Goal: Information Seeking & Learning: Learn about a topic

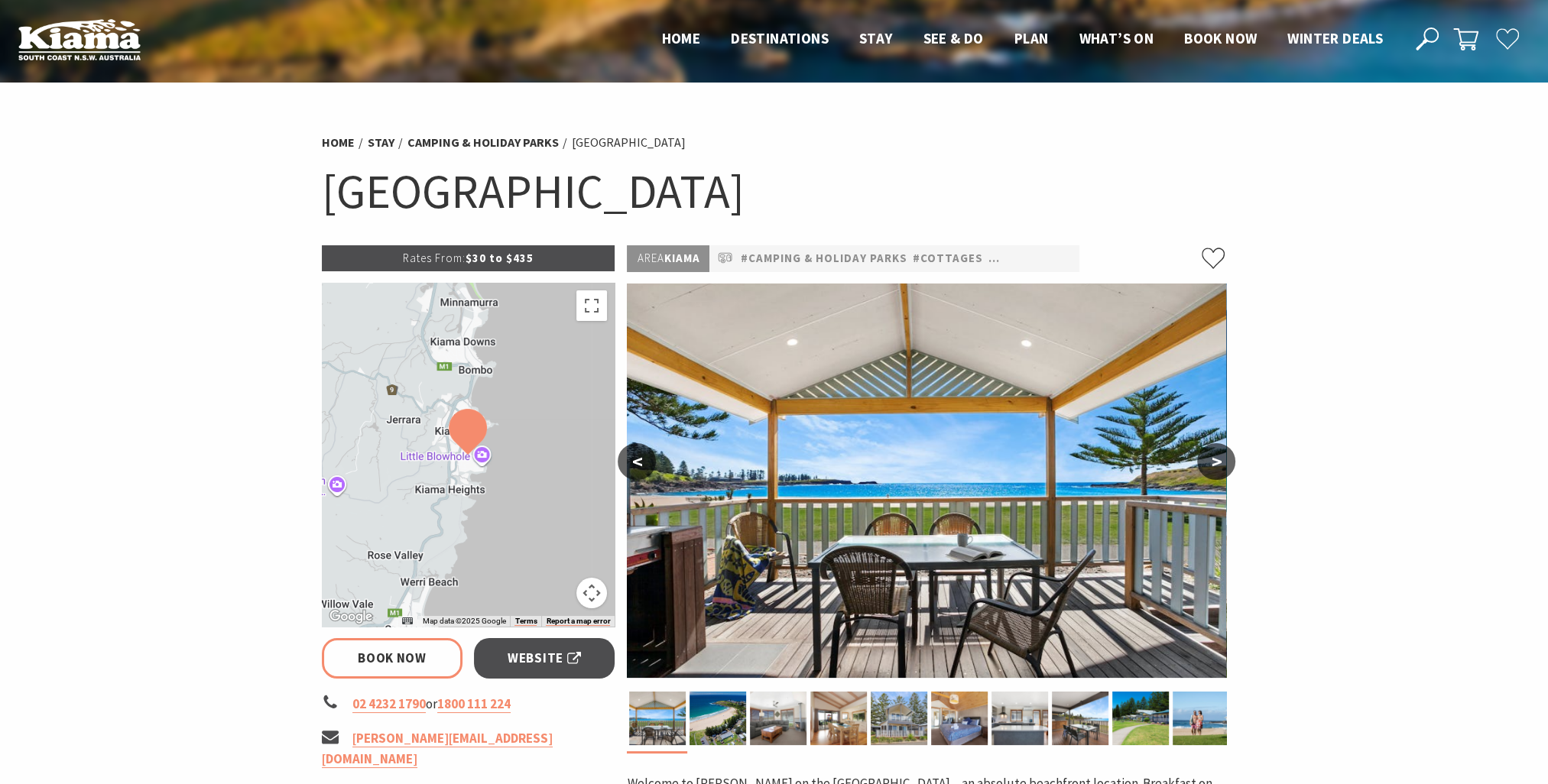
click at [994, 469] on img at bounding box center [927, 481] width 599 height 394
select select "3"
select select "2"
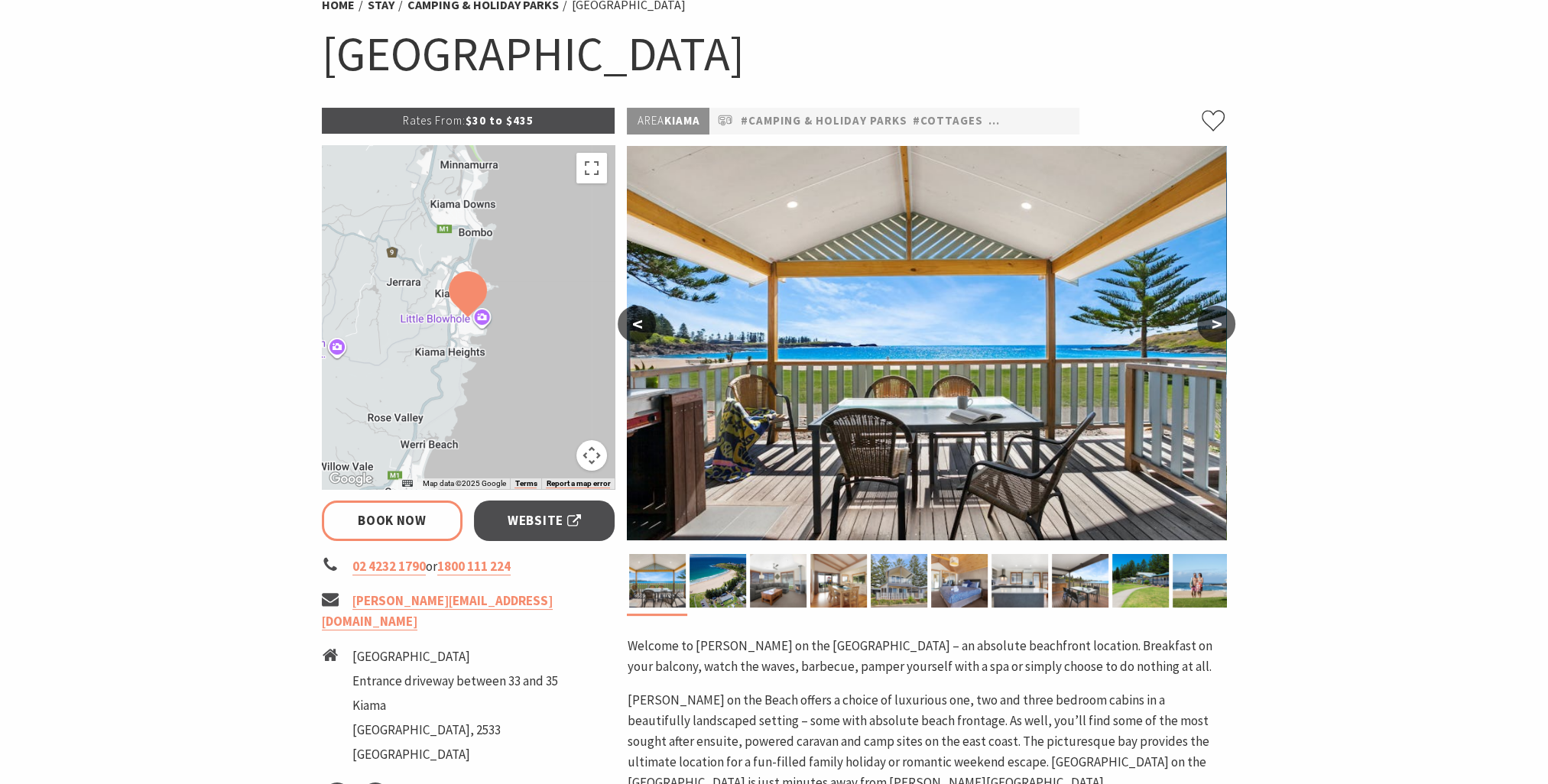
scroll to position [153, 0]
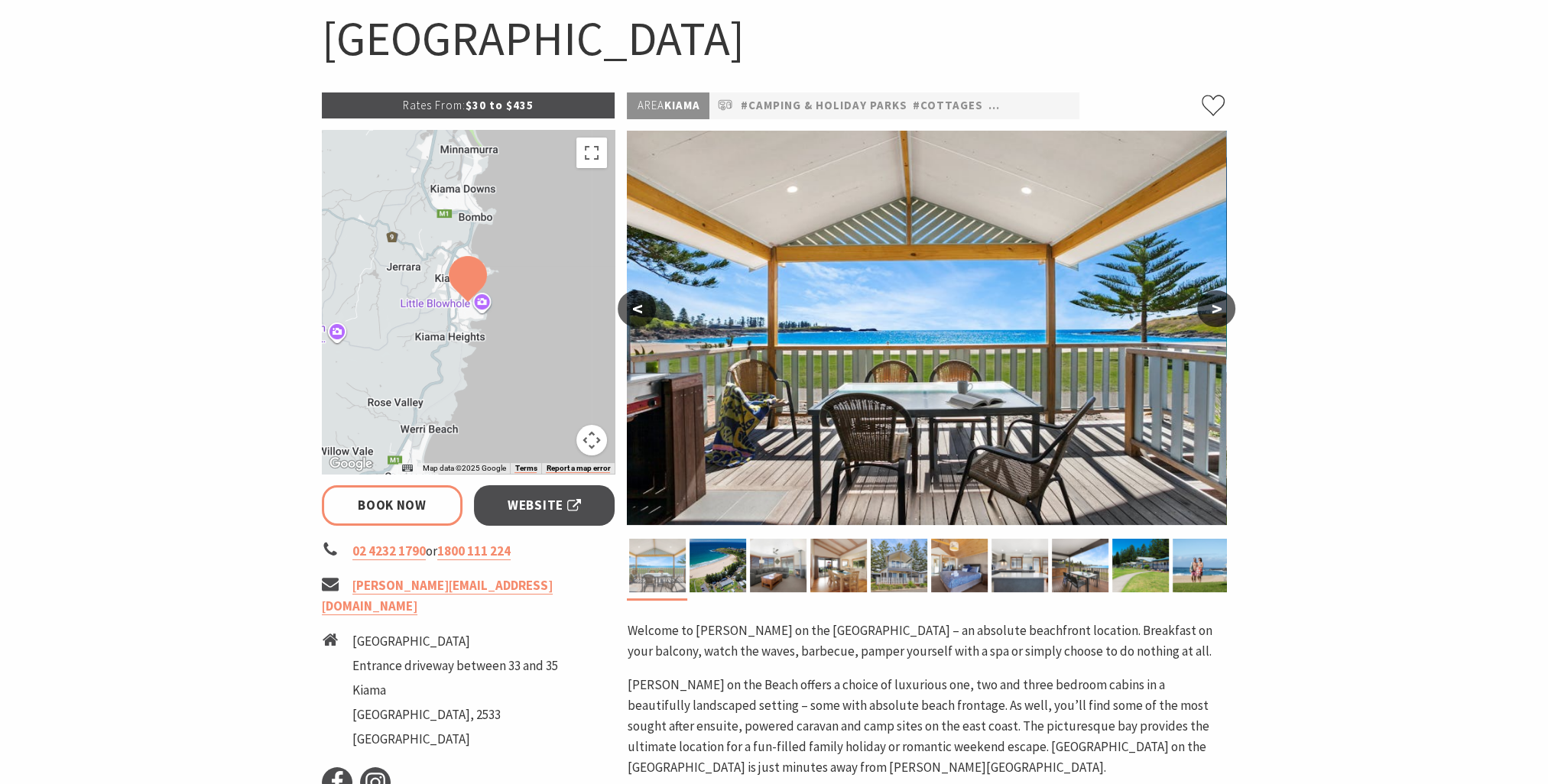
click at [664, 571] on img at bounding box center [657, 565] width 57 height 53
click at [1215, 313] on button ">" at bounding box center [1216, 309] width 38 height 37
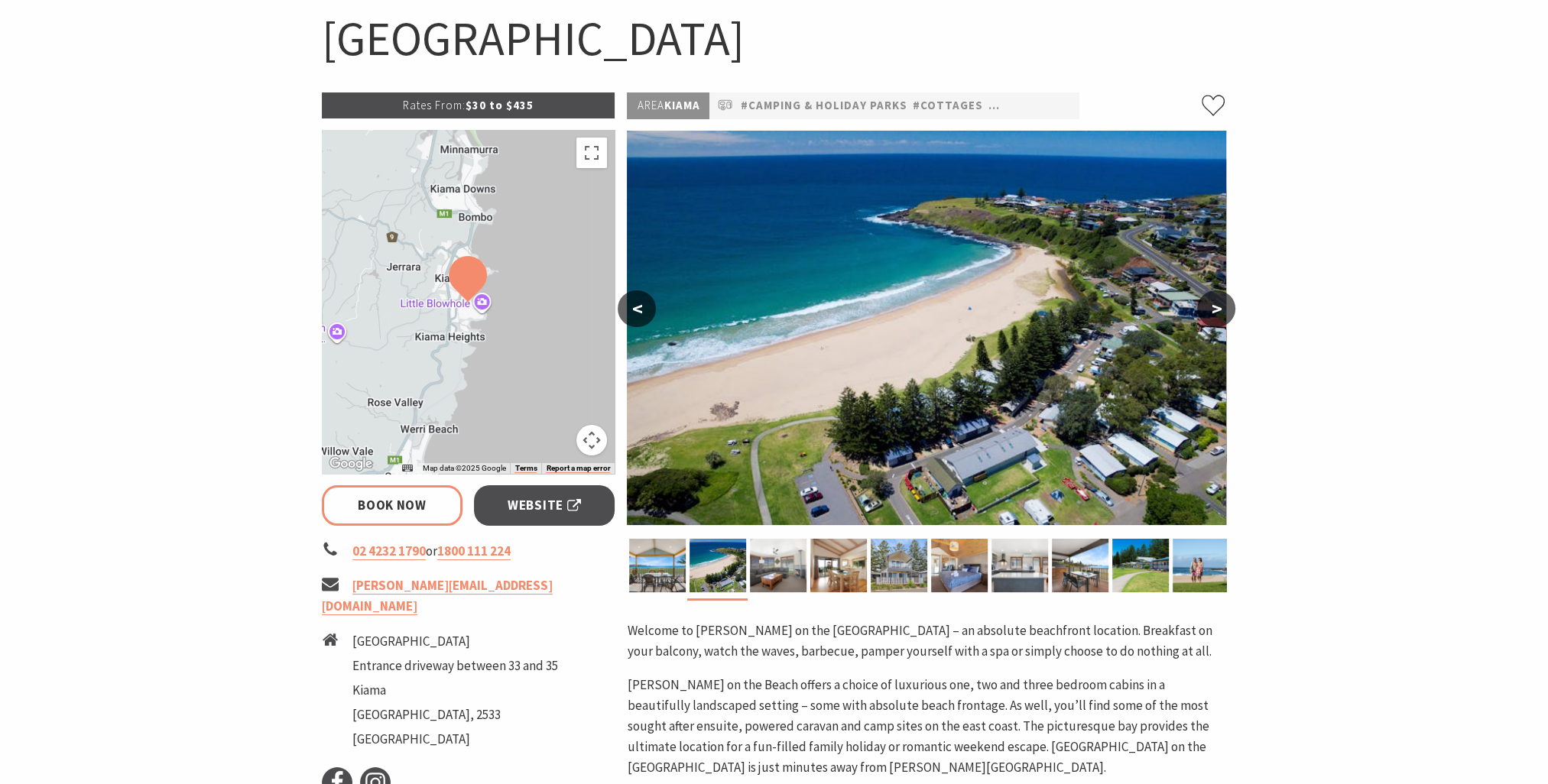
click at [1215, 313] on button ">" at bounding box center [1216, 309] width 38 height 37
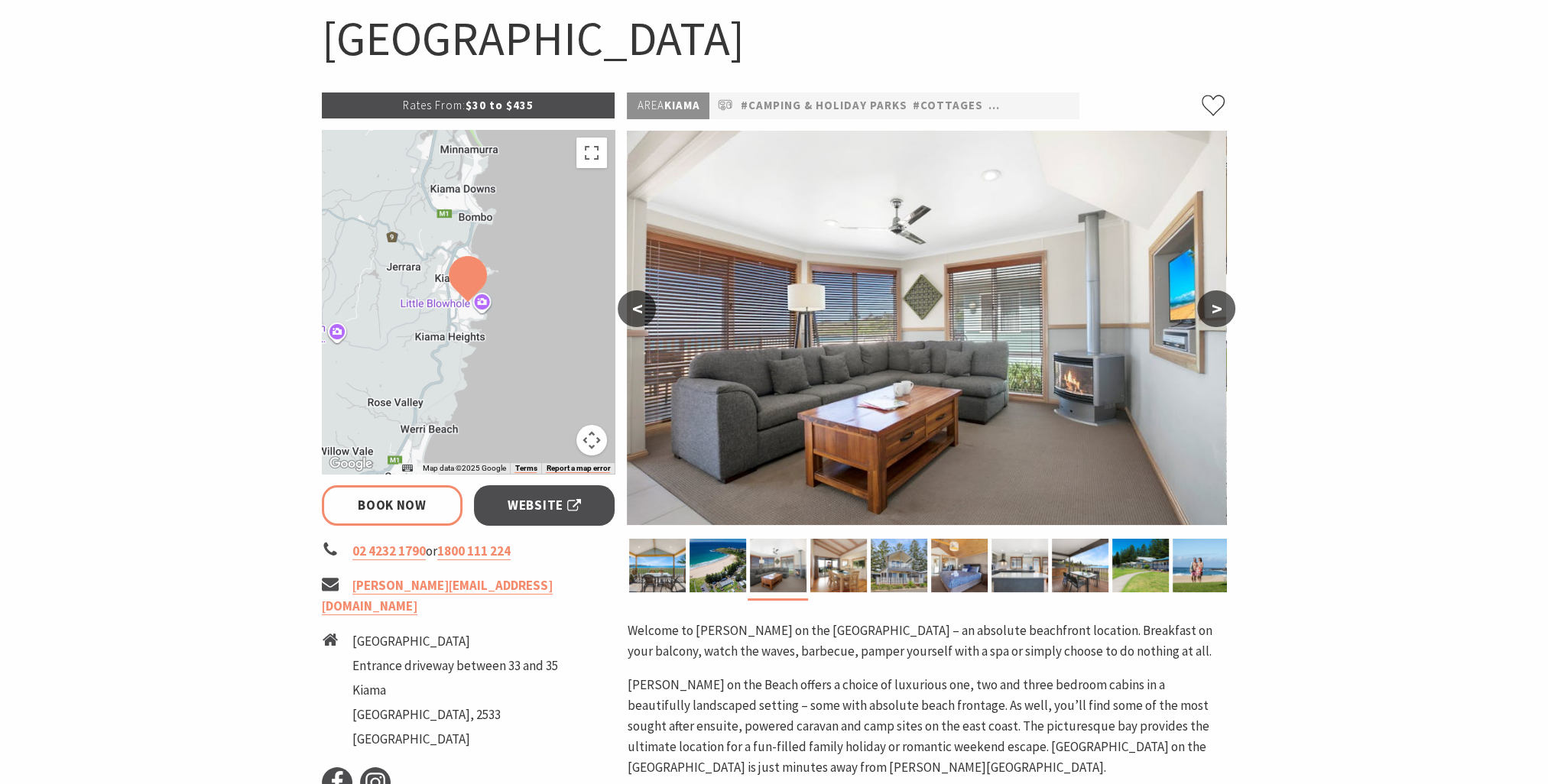
click at [1215, 313] on button ">" at bounding box center [1216, 309] width 38 height 37
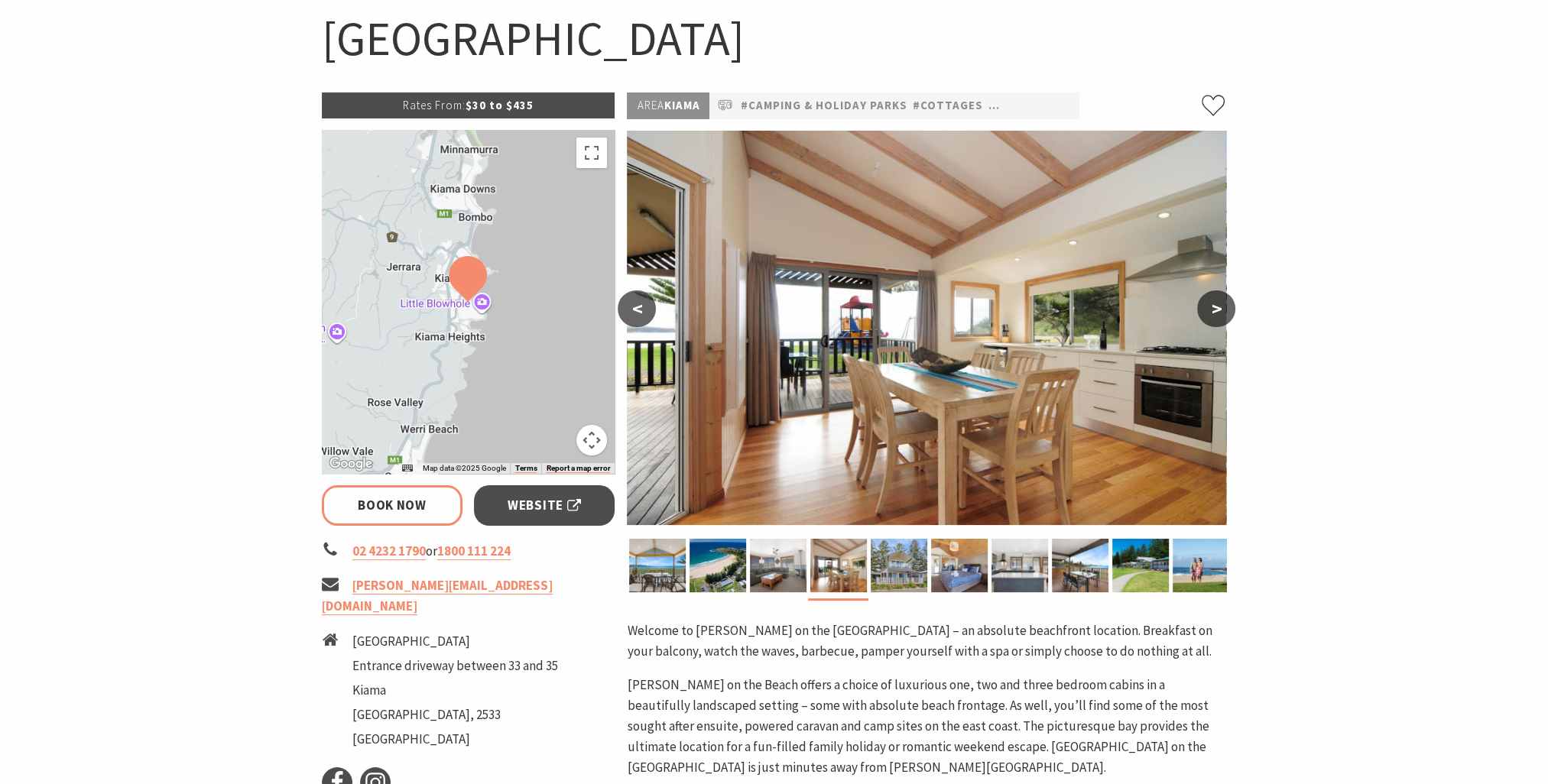
click at [1215, 313] on button ">" at bounding box center [1216, 309] width 38 height 37
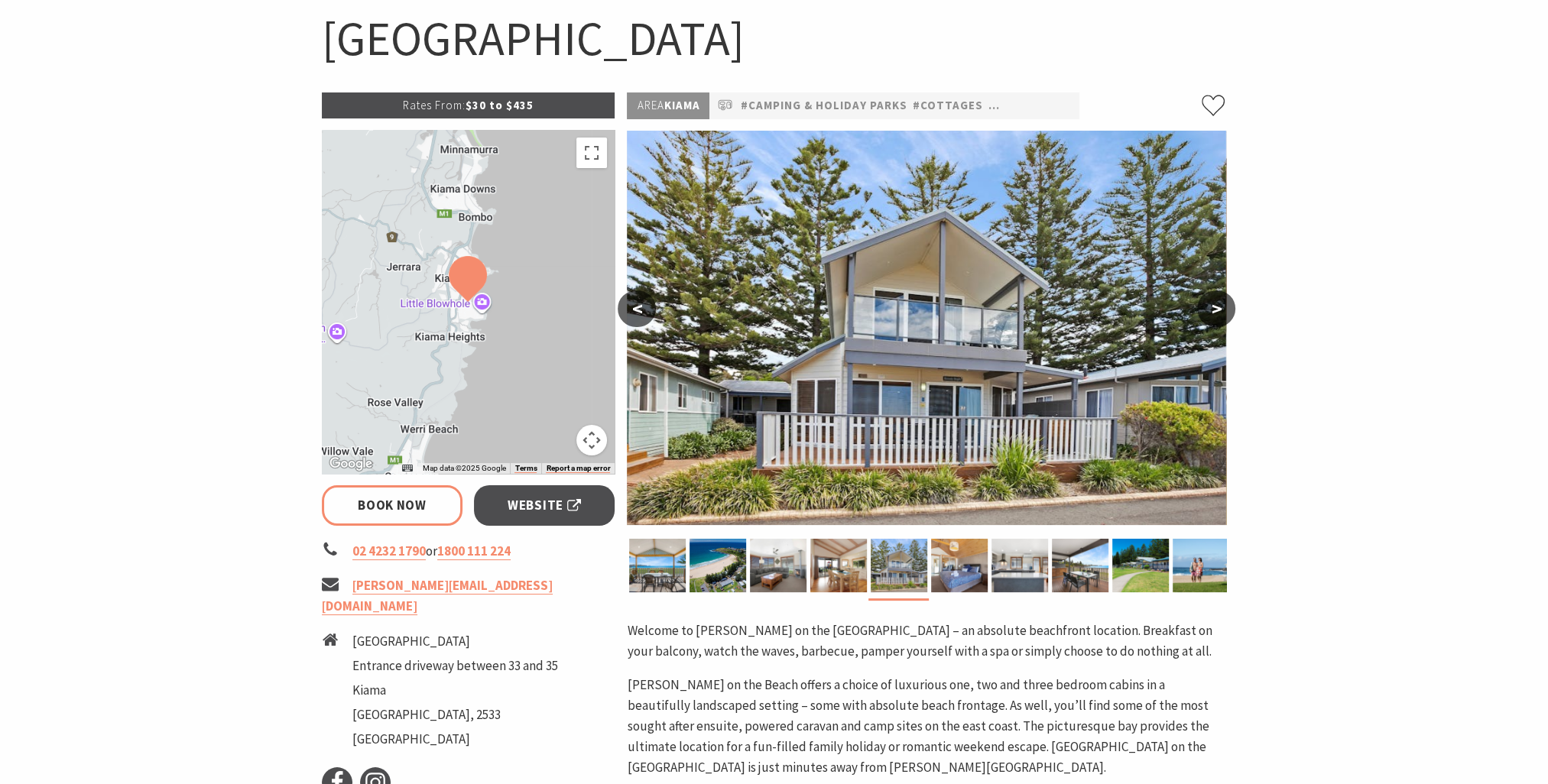
click at [1215, 313] on button ">" at bounding box center [1216, 309] width 38 height 37
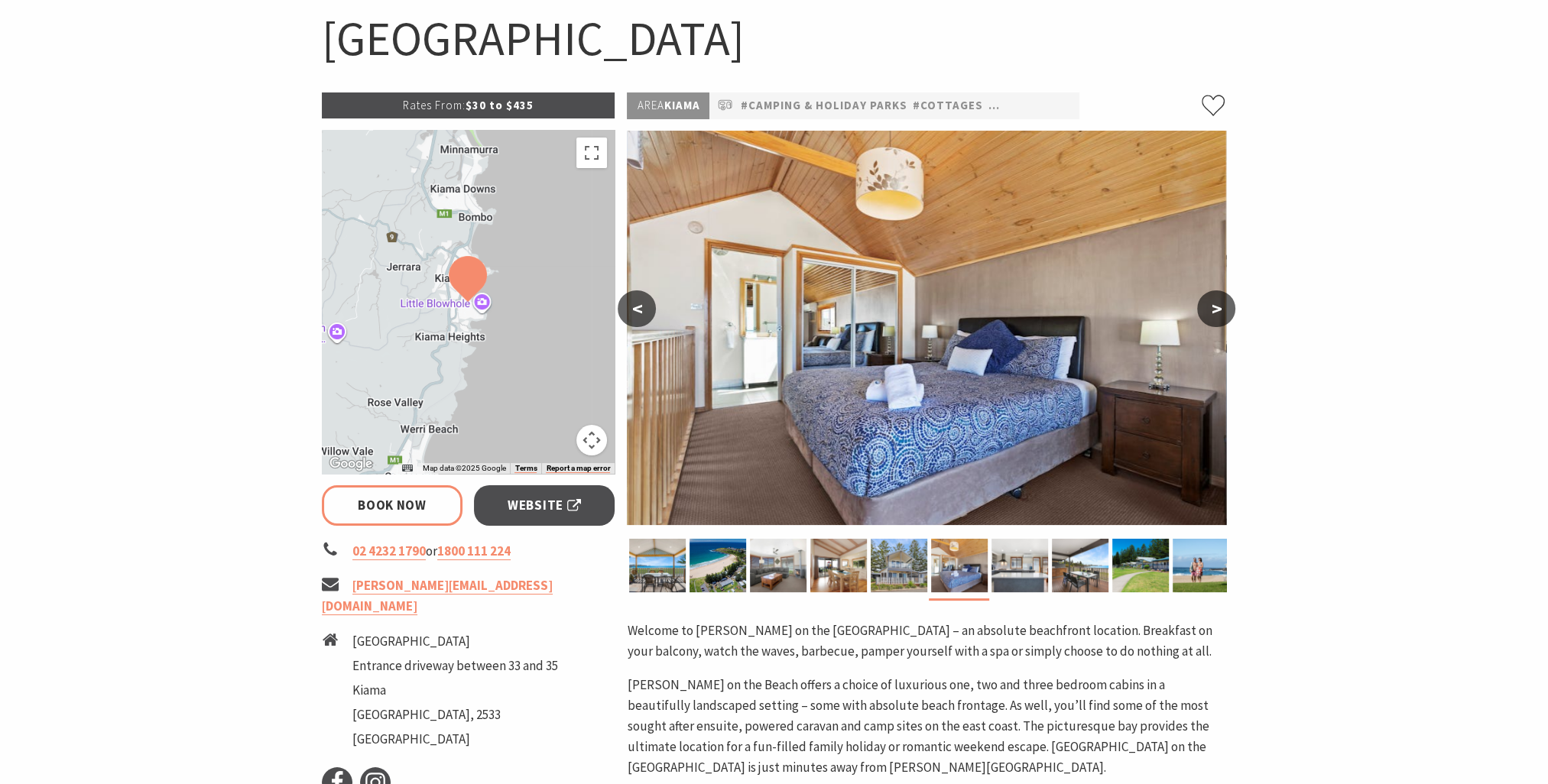
click at [1215, 313] on button ">" at bounding box center [1216, 309] width 38 height 37
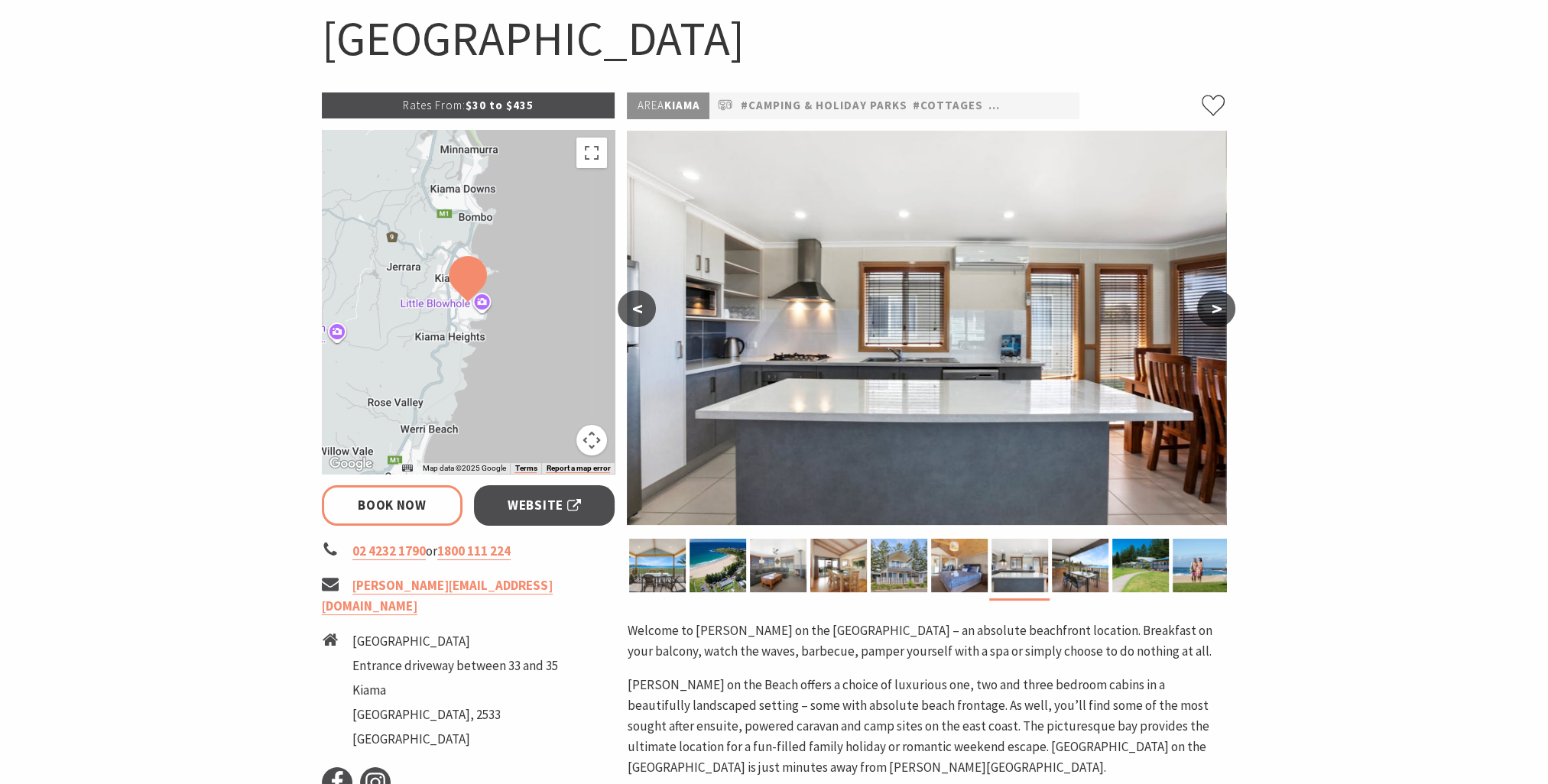
click at [1215, 313] on button ">" at bounding box center [1216, 309] width 38 height 37
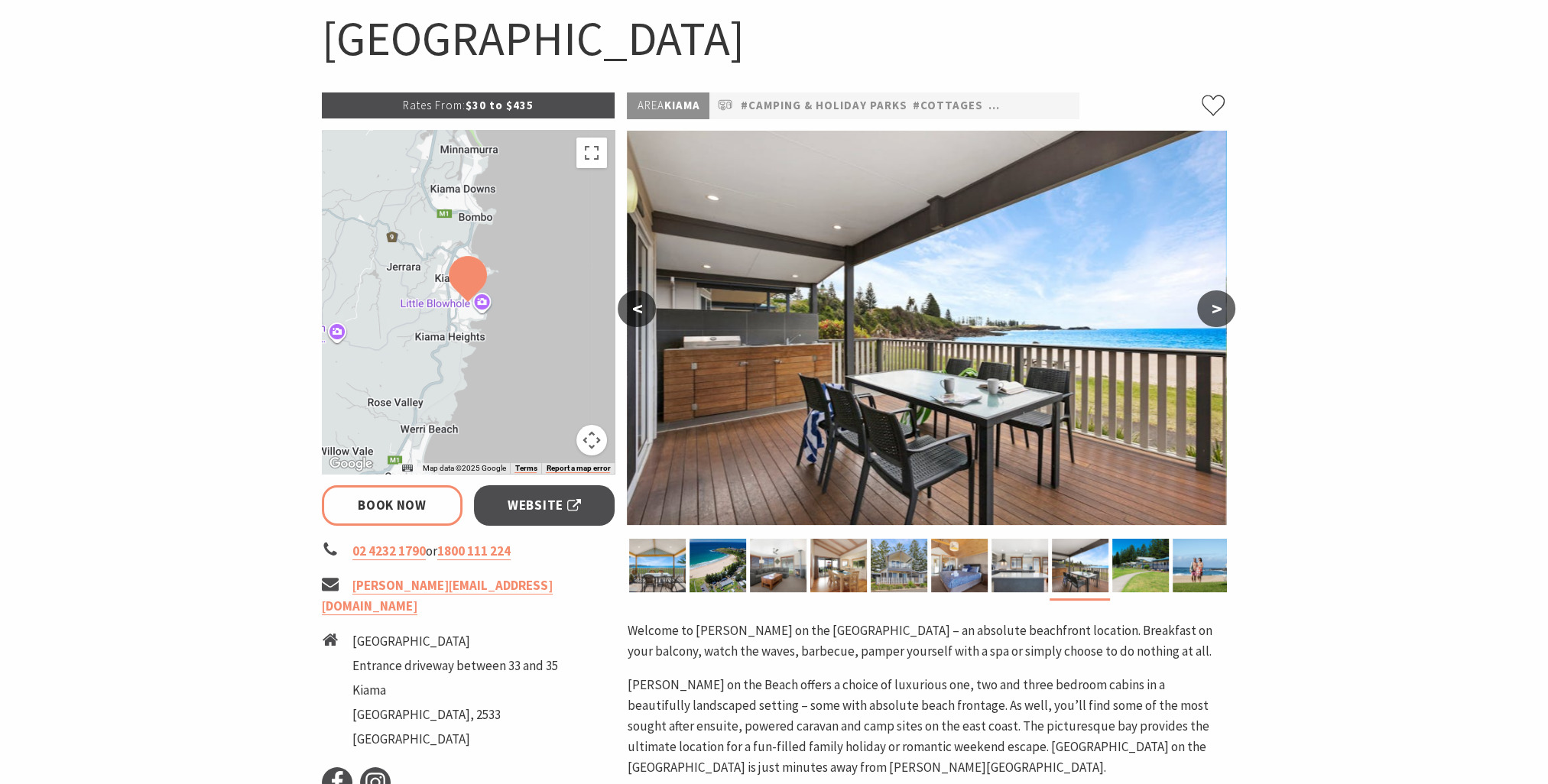
click at [1215, 313] on button ">" at bounding box center [1216, 309] width 38 height 37
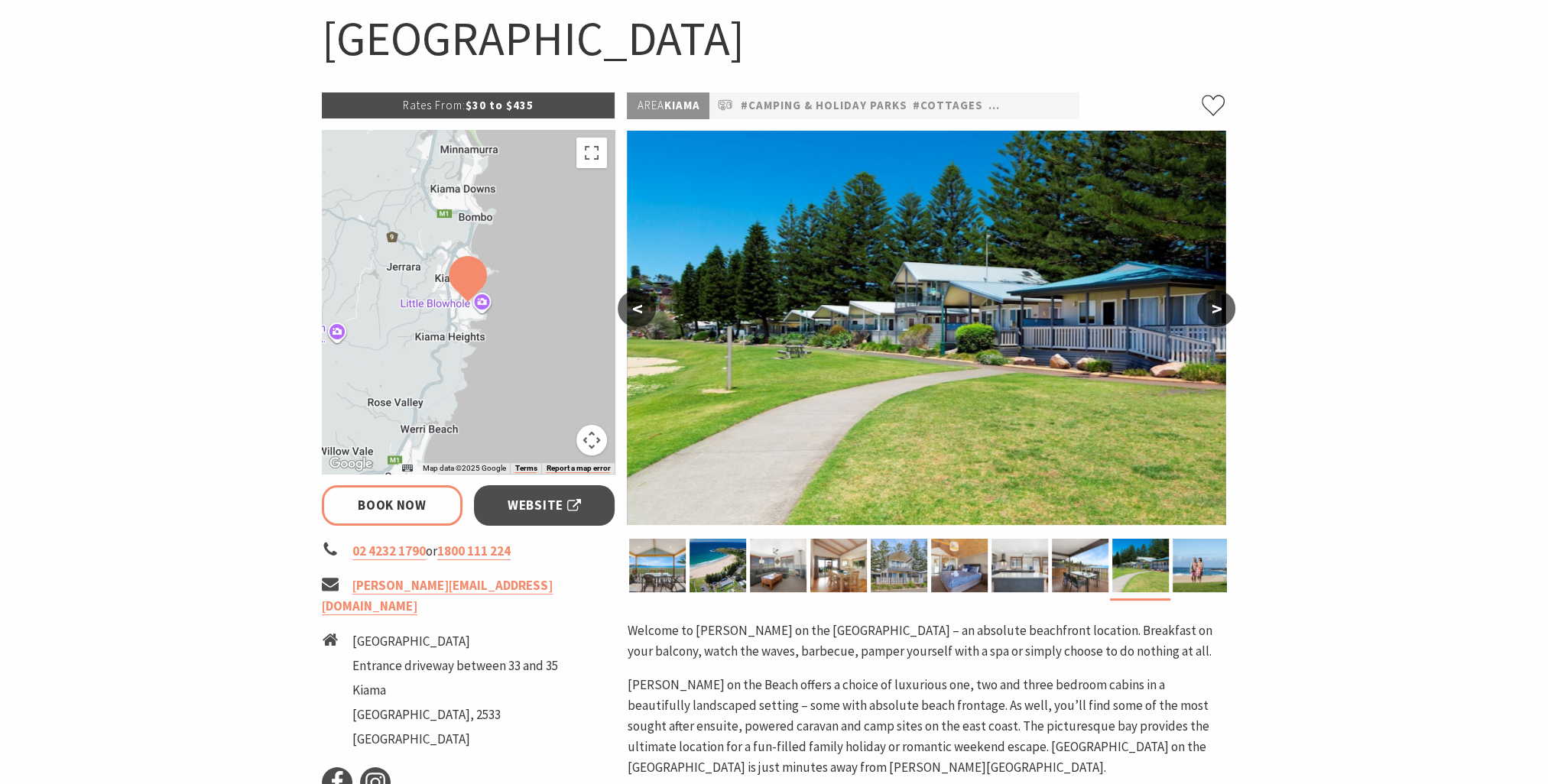
click at [1215, 313] on button ">" at bounding box center [1216, 309] width 38 height 37
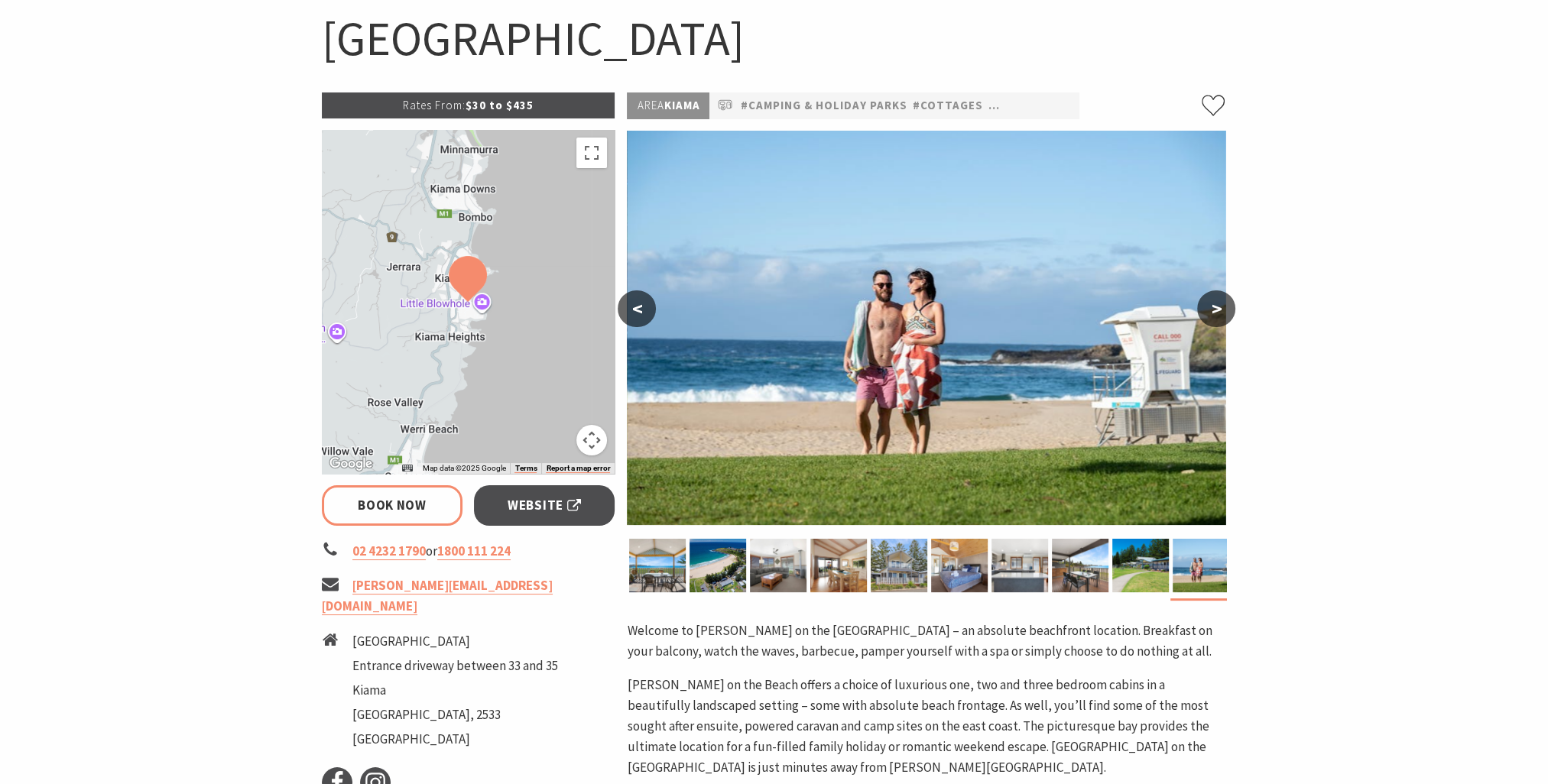
click at [1215, 313] on button ">" at bounding box center [1216, 309] width 38 height 37
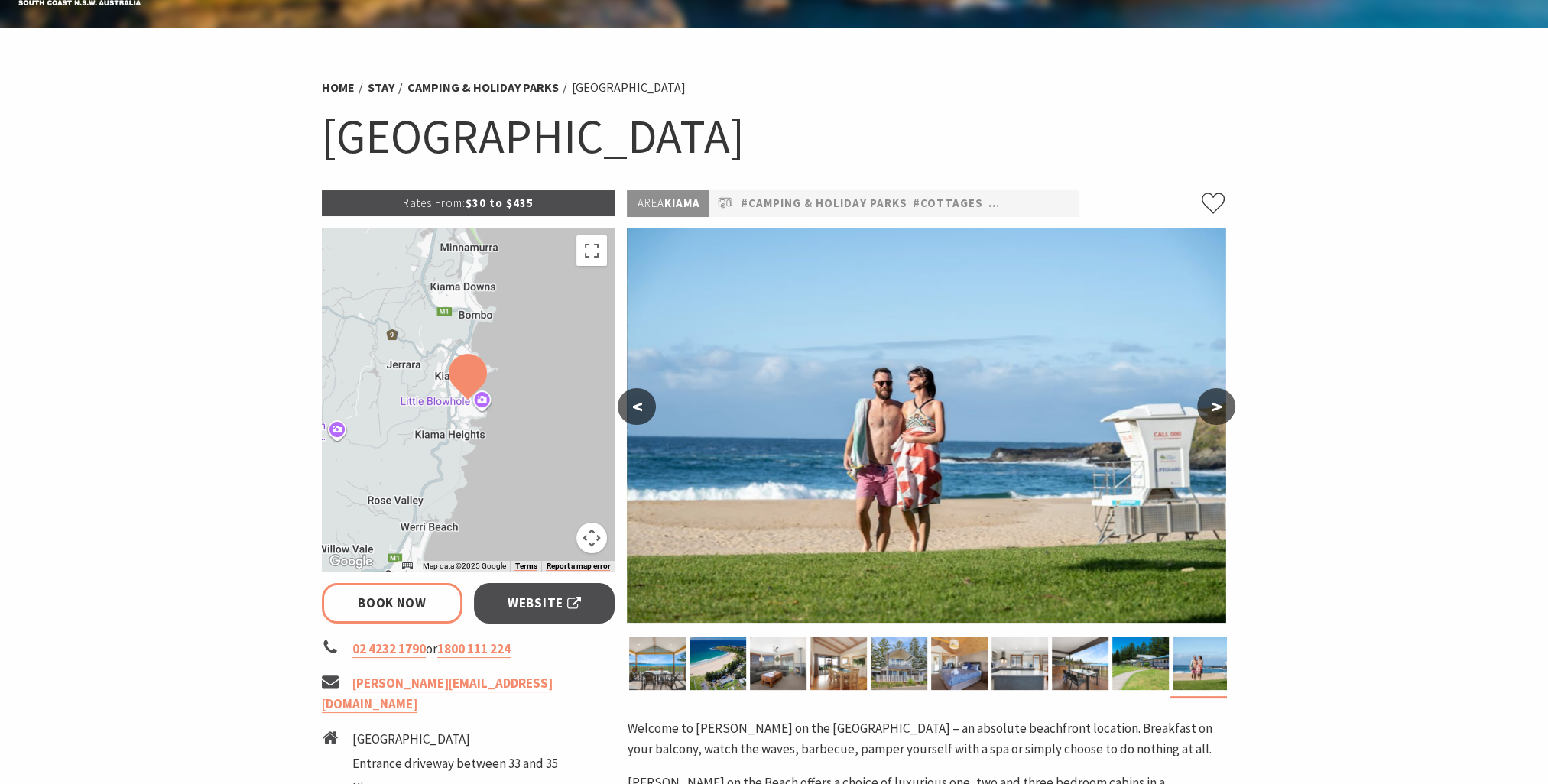
scroll to position [0, 0]
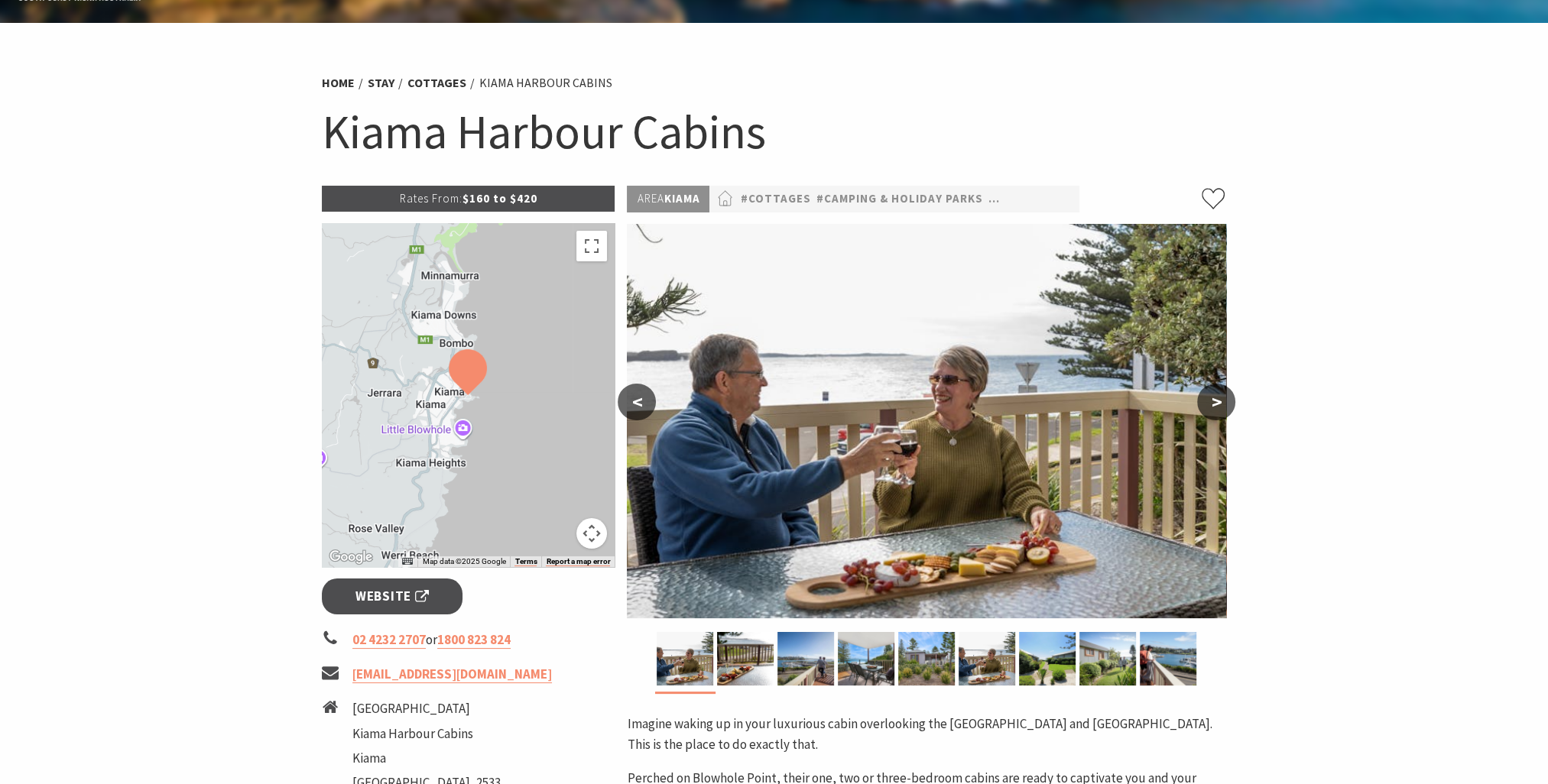
scroll to position [153, 0]
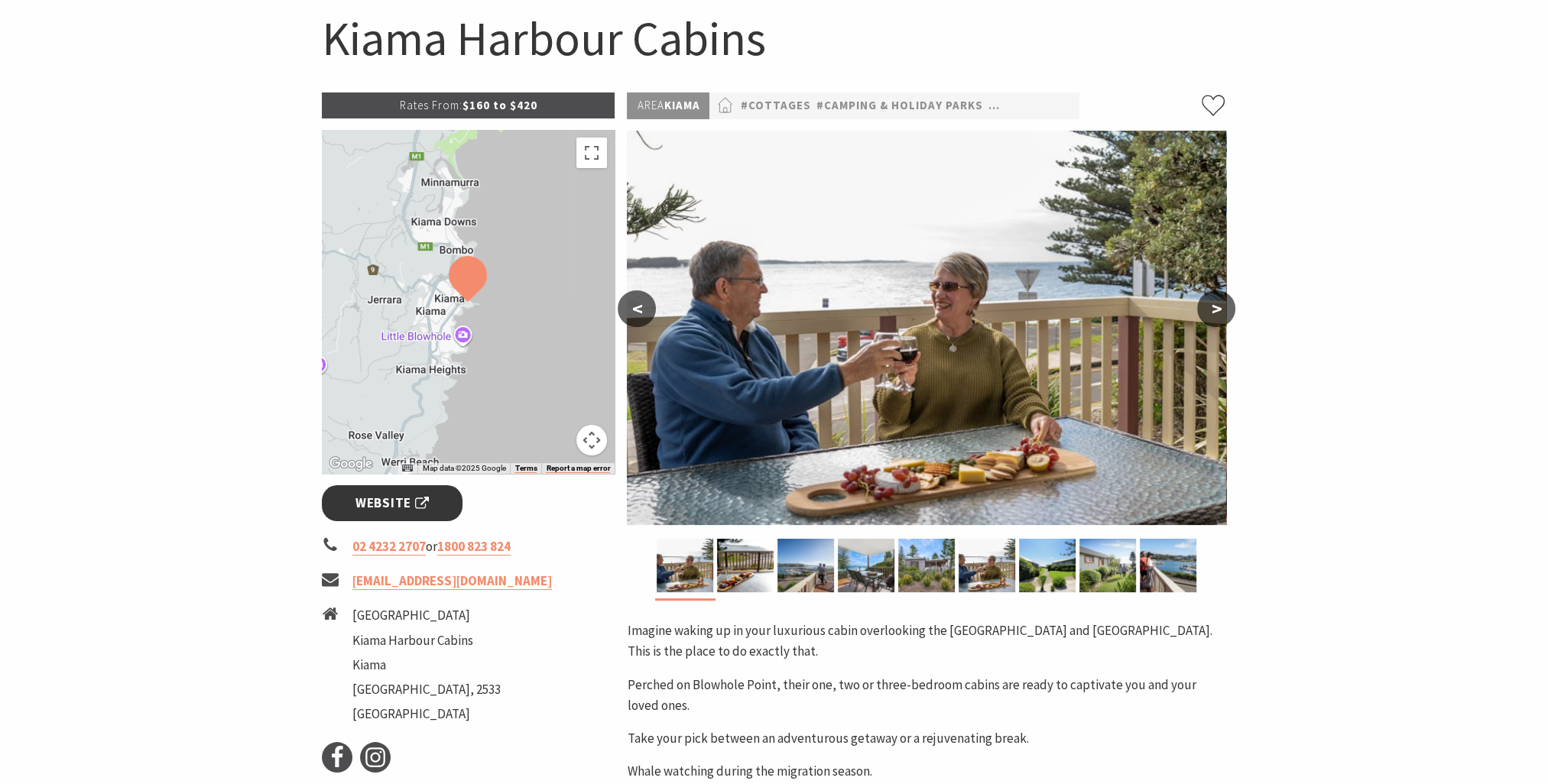
click at [381, 497] on span "Website" at bounding box center [392, 503] width 73 height 21
